Goal: Information Seeking & Learning: Find specific fact

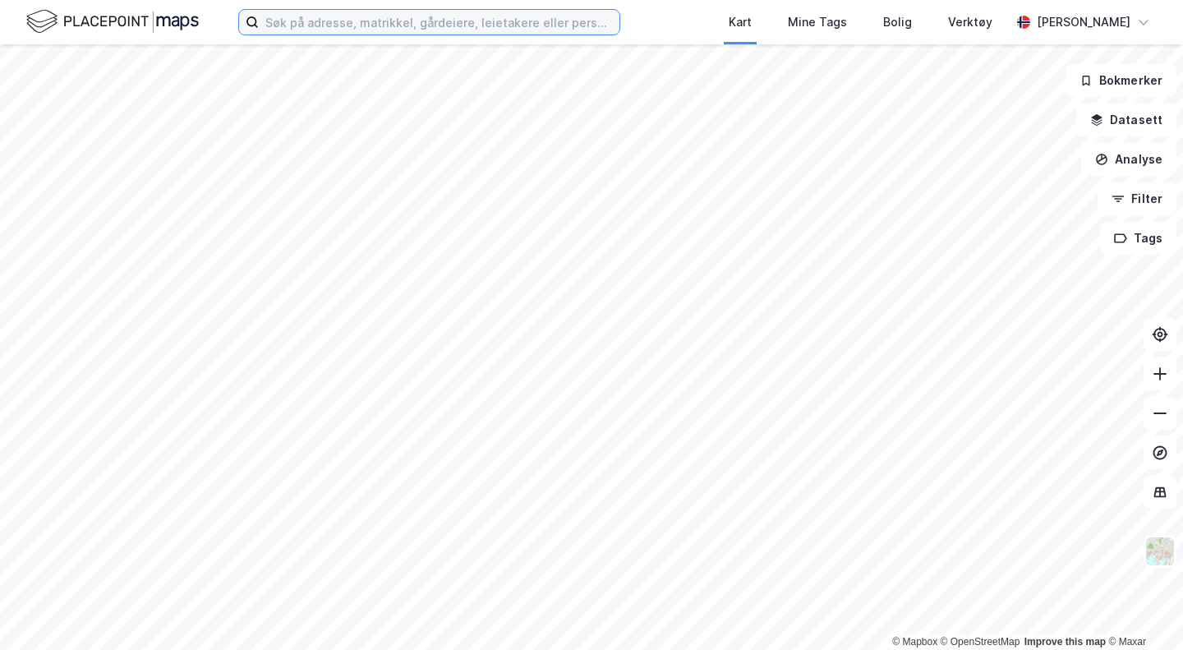
click at [517, 23] on input at bounding box center [439, 22] width 361 height 25
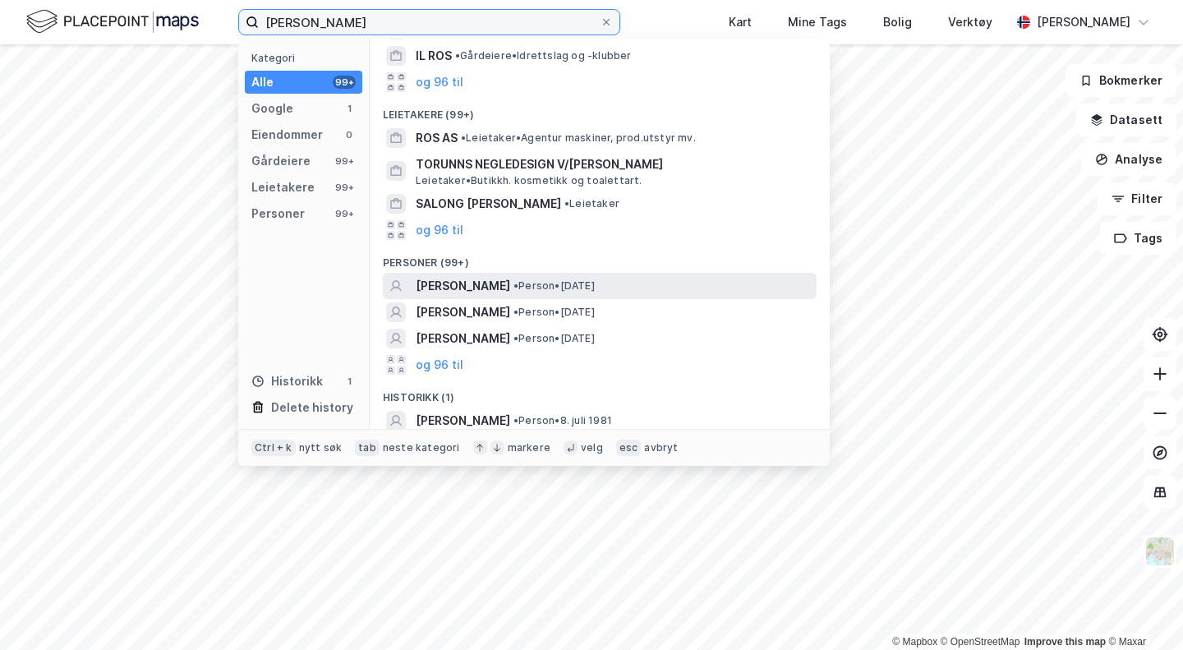
scroll to position [152, 0]
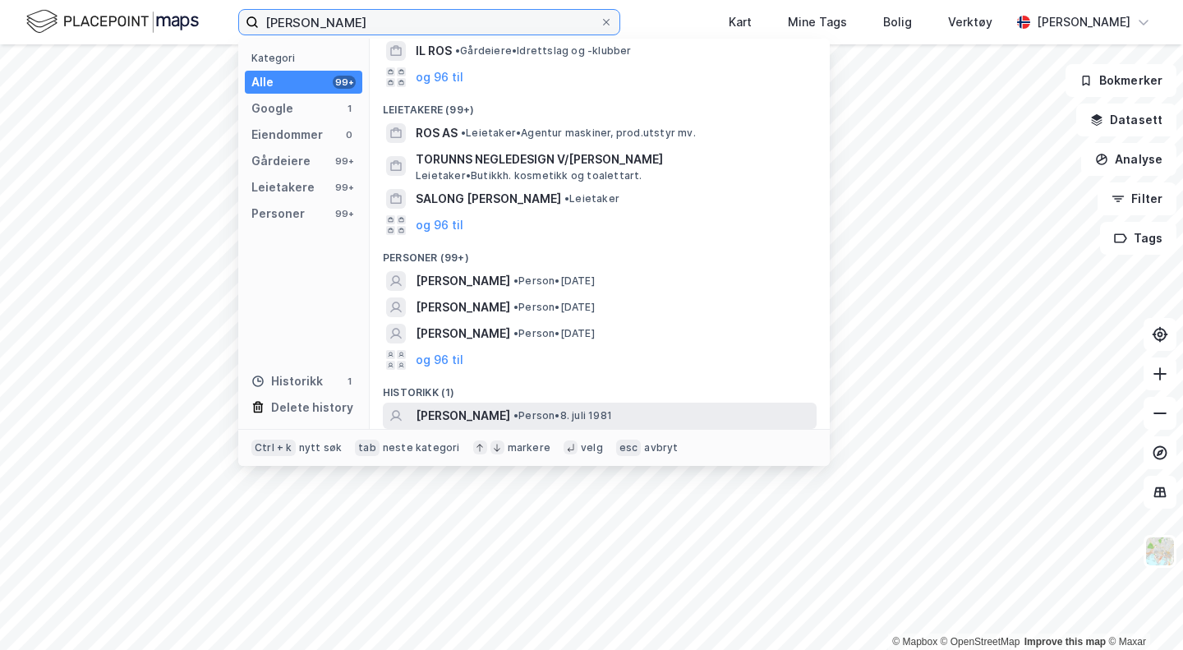
type input "[PERSON_NAME]"
click at [510, 413] on span "[PERSON_NAME]" at bounding box center [463, 416] width 94 height 20
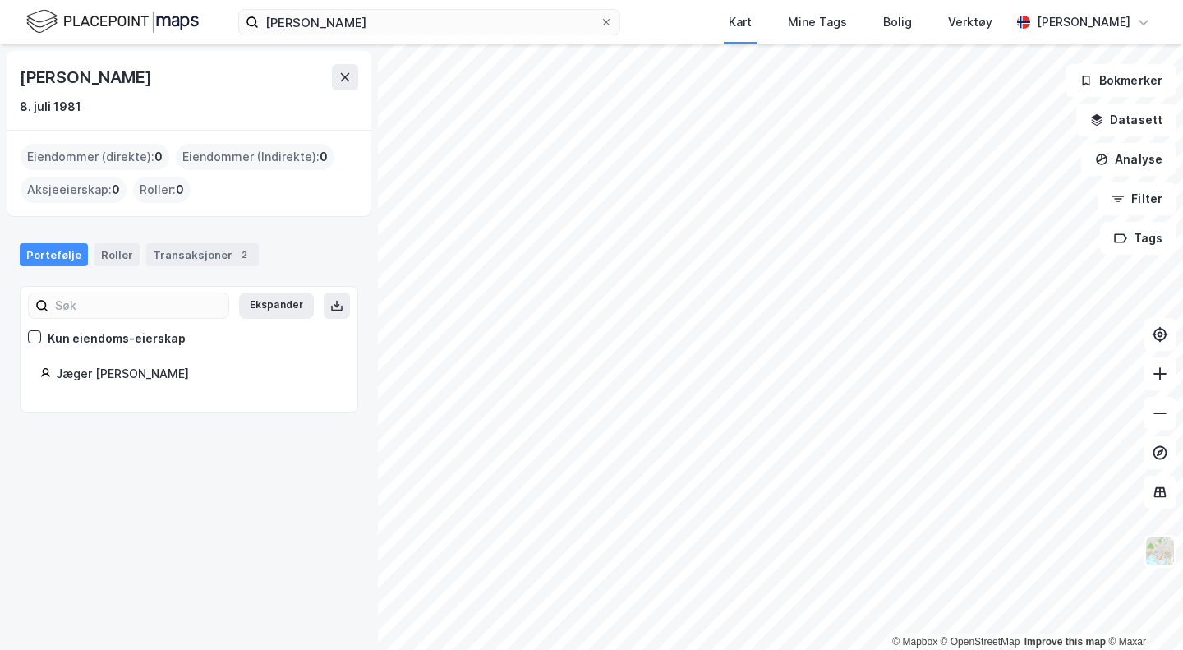
click at [147, 382] on div "Jæger [PERSON_NAME]" at bounding box center [197, 374] width 282 height 20
drag, startPoint x: 248, startPoint y: 387, endPoint x: 56, endPoint y: 347, distance: 196.3
click at [56, 347] on div "Ekspander Kun eiendoms-eierskap Jæger [PERSON_NAME]" at bounding box center [188, 348] width 297 height 85
click at [235, 407] on div "Ekspander Kun eiendoms-eierskap Jæger [PERSON_NAME]" at bounding box center [189, 349] width 338 height 126
